Goal: Task Accomplishment & Management: Use online tool/utility

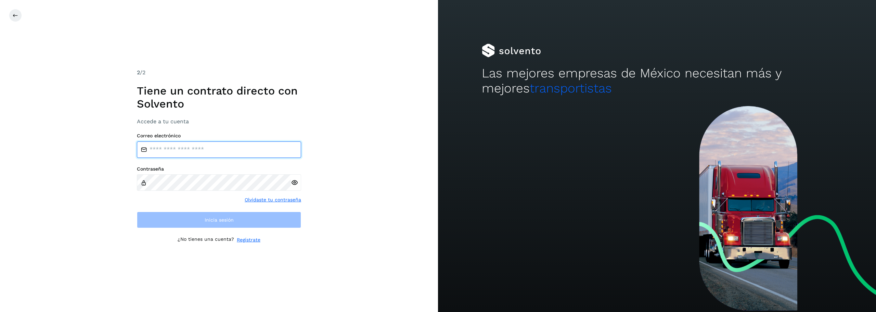
type input "**********"
click at [217, 150] on input "**********" at bounding box center [219, 149] width 164 height 16
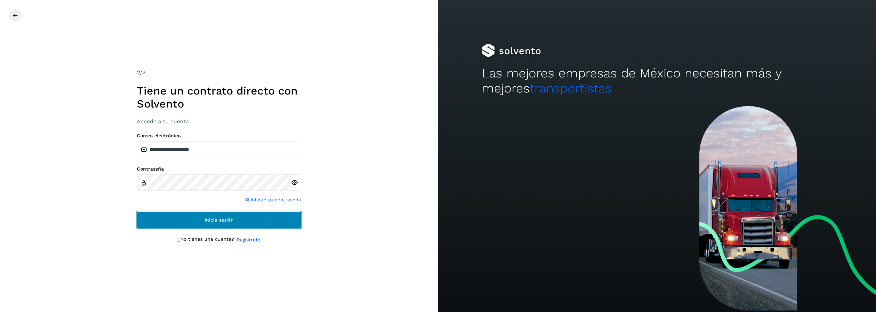
click at [206, 216] on button "Inicia sesión" at bounding box center [219, 219] width 164 height 16
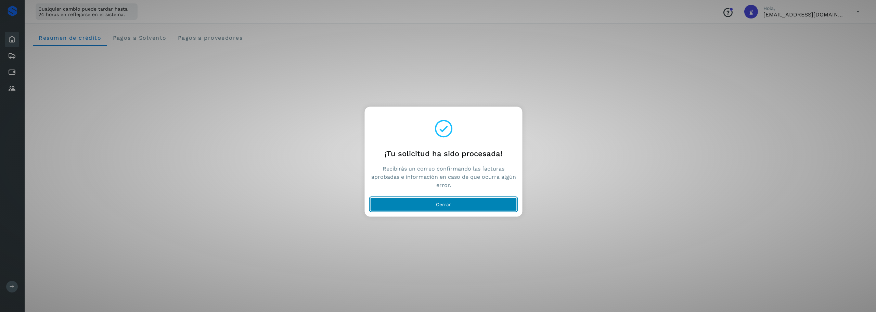
click at [454, 206] on button "Cerrar" at bounding box center [443, 204] width 147 height 14
click at [432, 198] on button "Cerrar" at bounding box center [443, 204] width 147 height 14
click at [429, 204] on button "Cerrar" at bounding box center [443, 204] width 147 height 14
click at [409, 208] on button "Cerrar" at bounding box center [443, 204] width 147 height 14
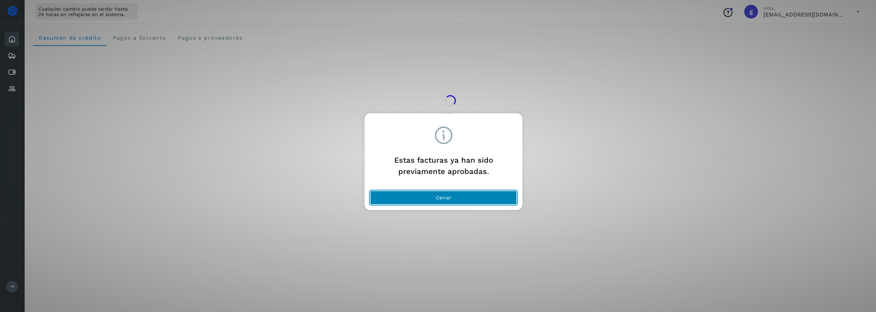
click at [454, 198] on button "Cerrar" at bounding box center [443, 198] width 147 height 14
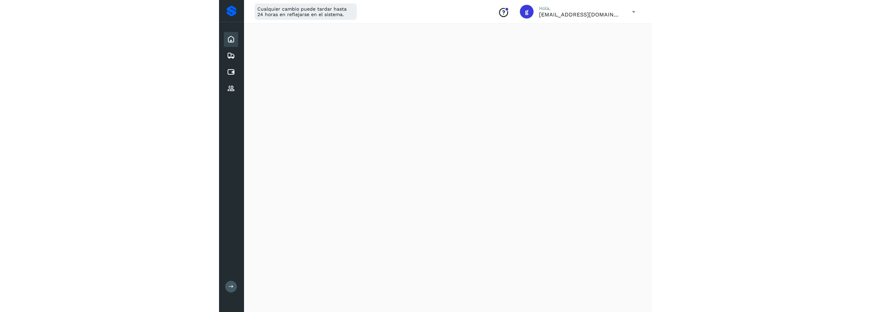
scroll to position [137, 0]
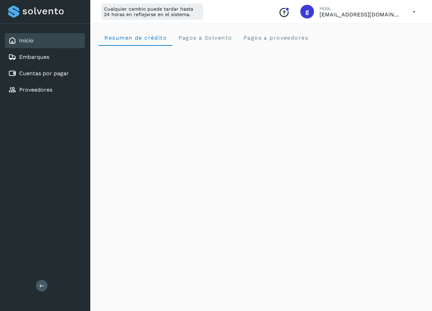
scroll to position [205, 0]
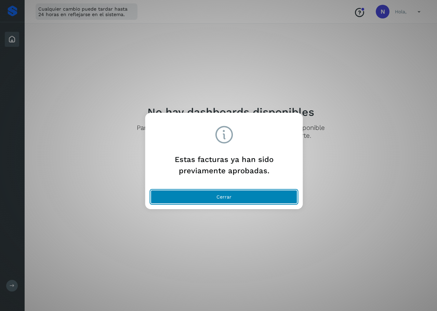
click at [196, 194] on button "Cerrar" at bounding box center [224, 197] width 147 height 14
